Goal: Register for event/course

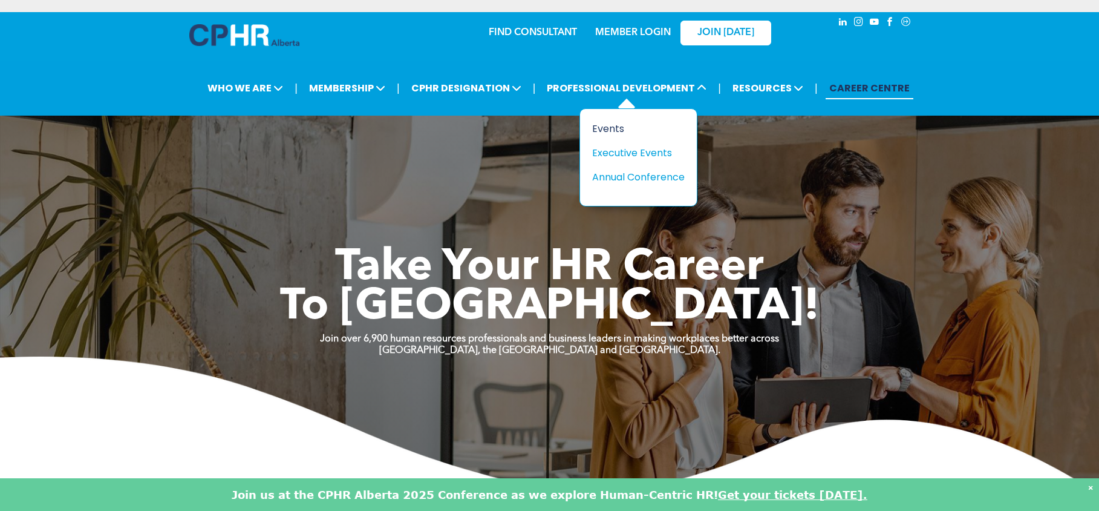
click at [610, 121] on div "Events" at bounding box center [633, 128] width 83 height 15
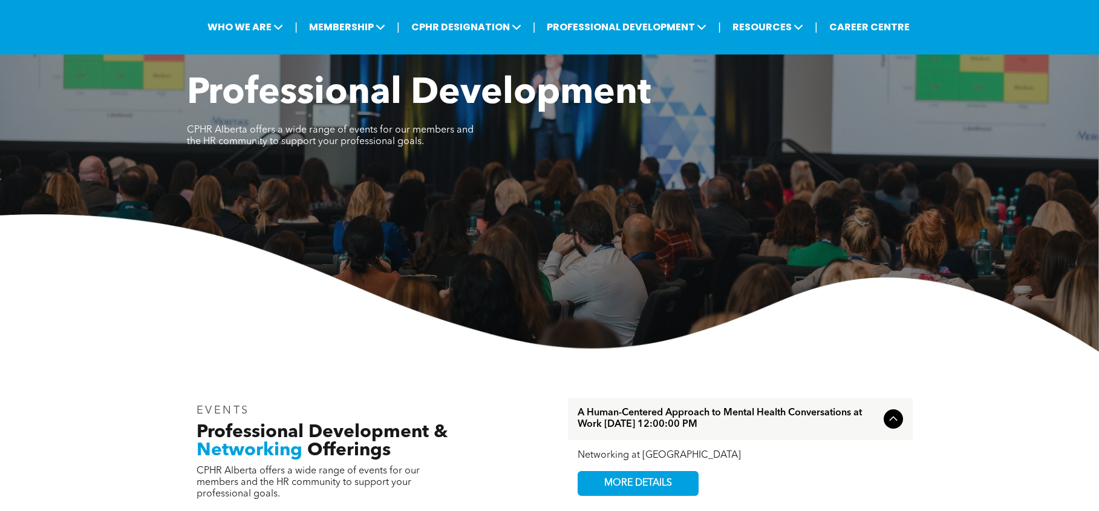
scroll to position [61, 0]
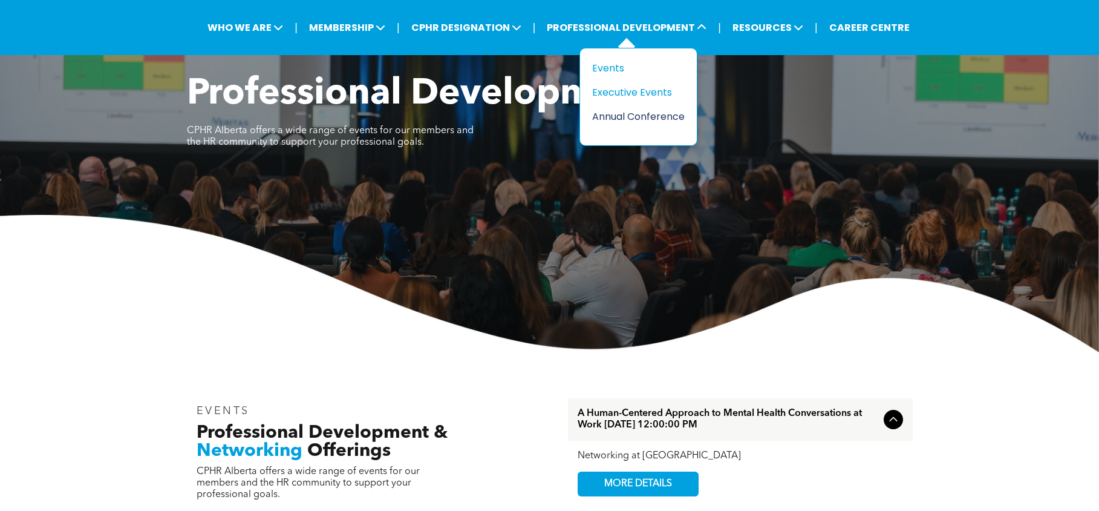
click at [623, 109] on div "Annual Conference" at bounding box center [633, 116] width 83 height 15
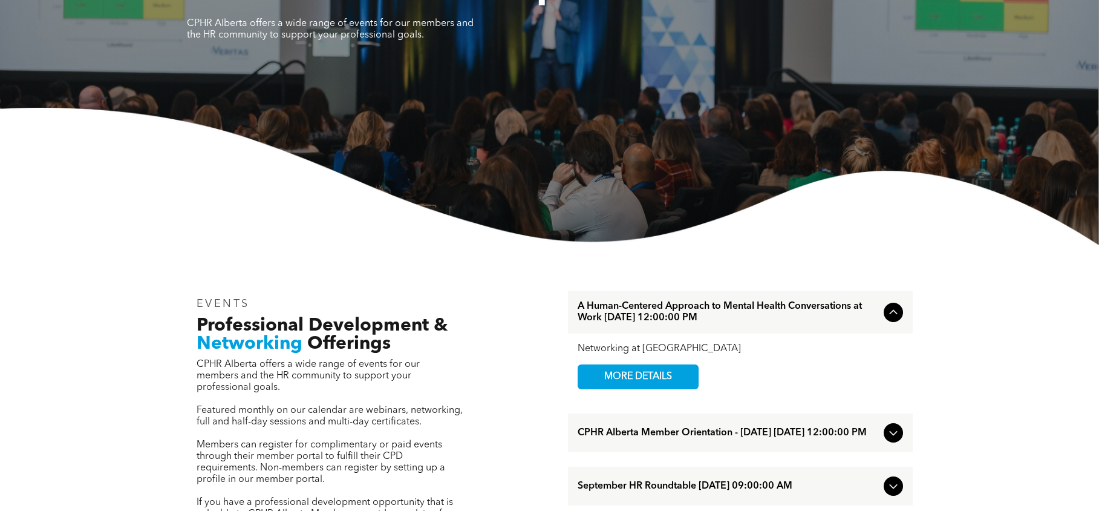
scroll to position [0, 0]
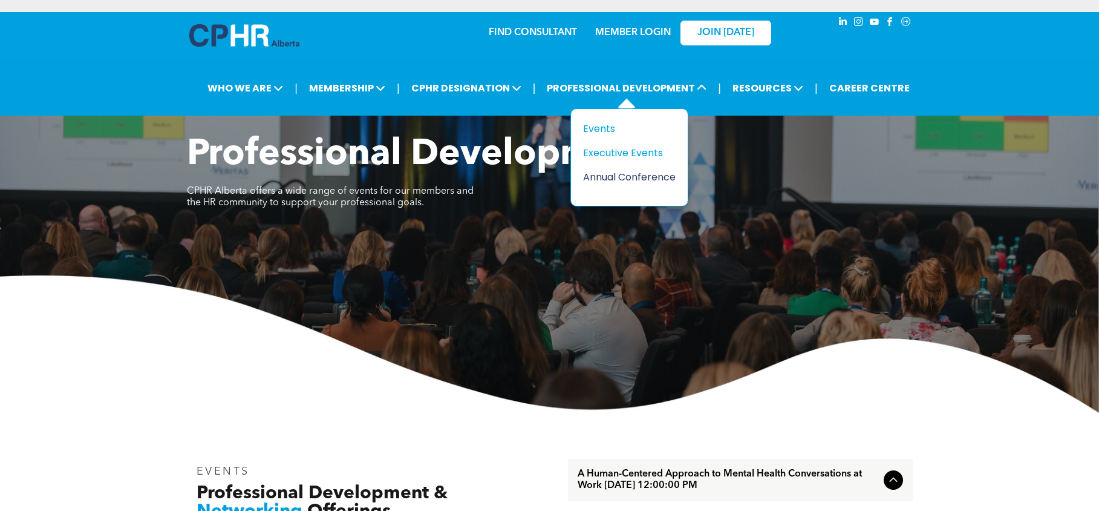
click at [642, 169] on div "Annual Conference" at bounding box center [624, 176] width 83 height 15
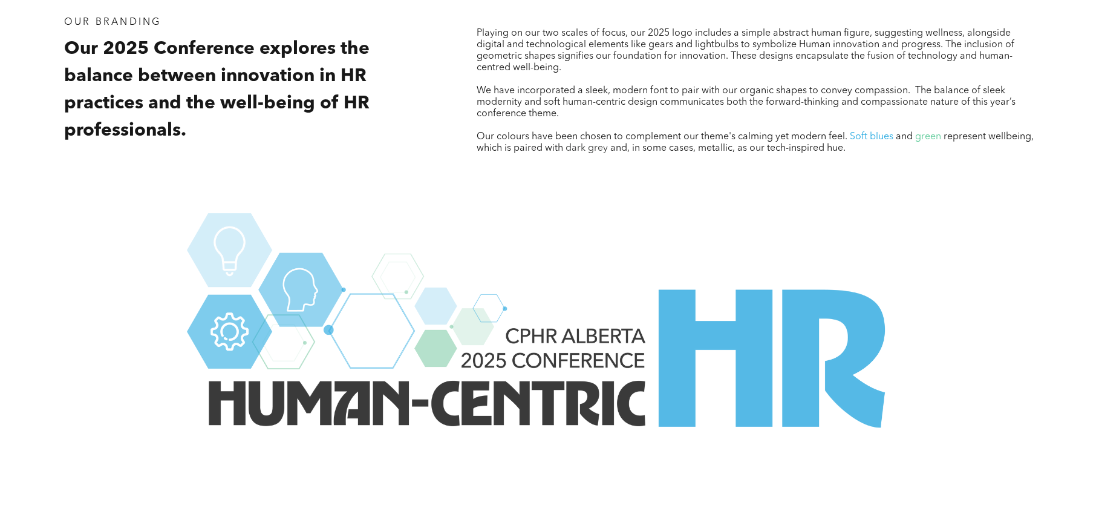
scroll to position [1244, 0]
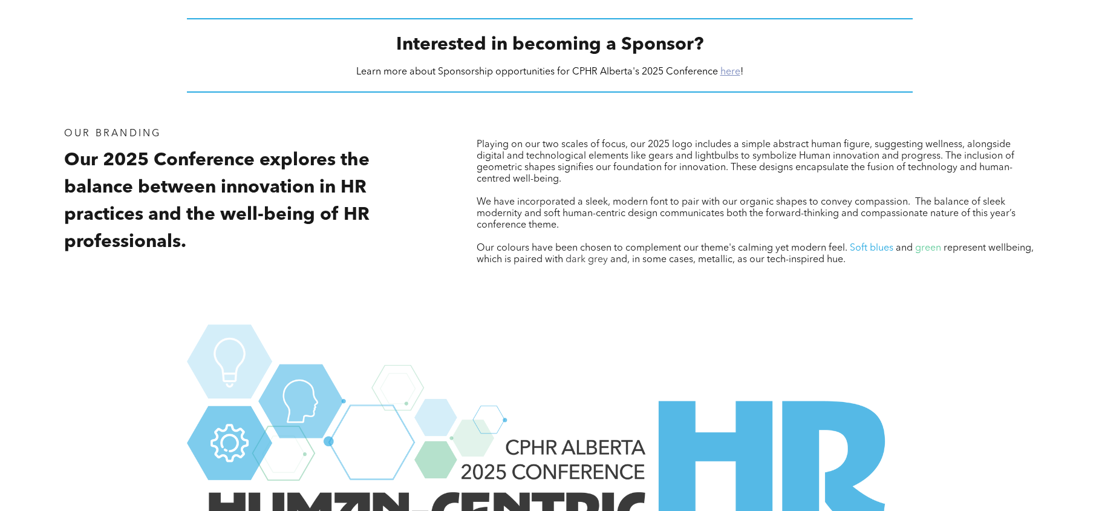
click at [727, 67] on link "here" at bounding box center [731, 72] width 20 height 10
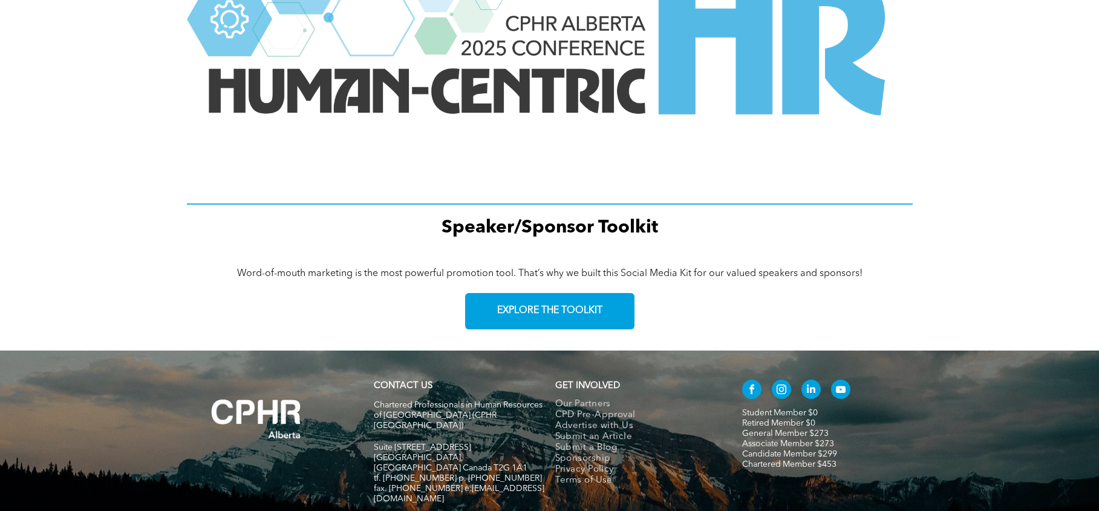
scroll to position [1728, 0]
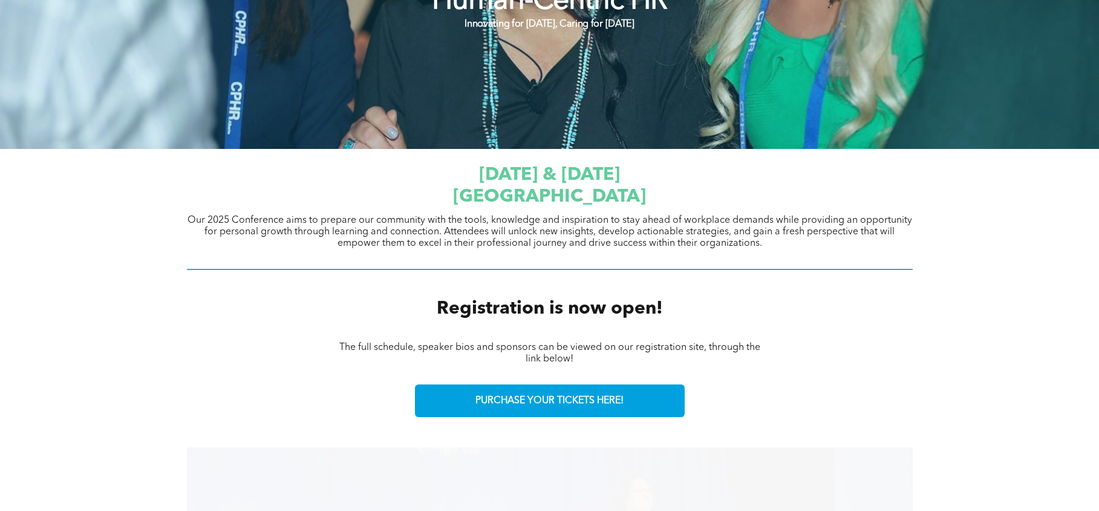
scroll to position [303, 0]
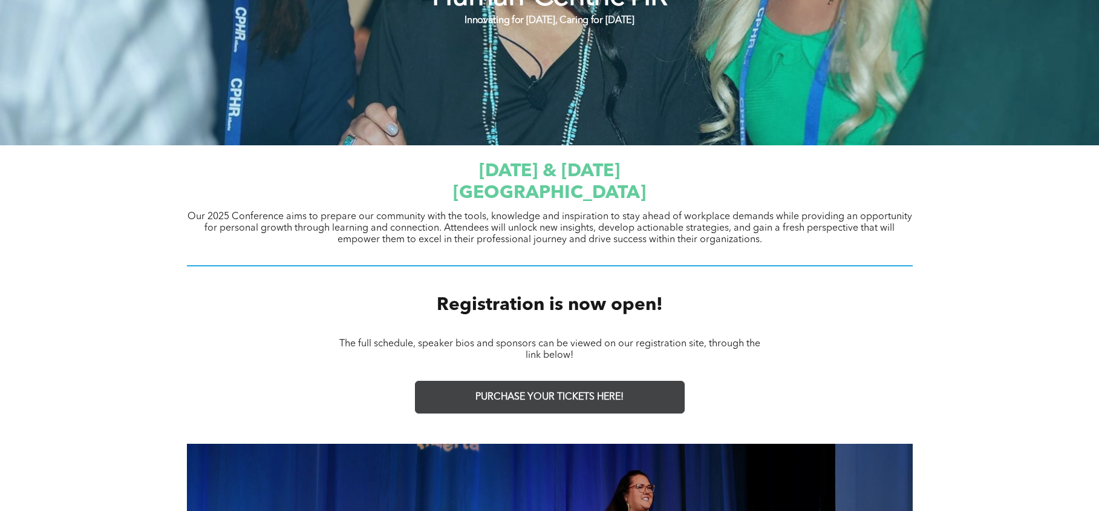
click at [618, 391] on span "PURCHASE YOUR TICKETS HERE!" at bounding box center [550, 396] width 148 height 11
